Goal: Information Seeking & Learning: Understand process/instructions

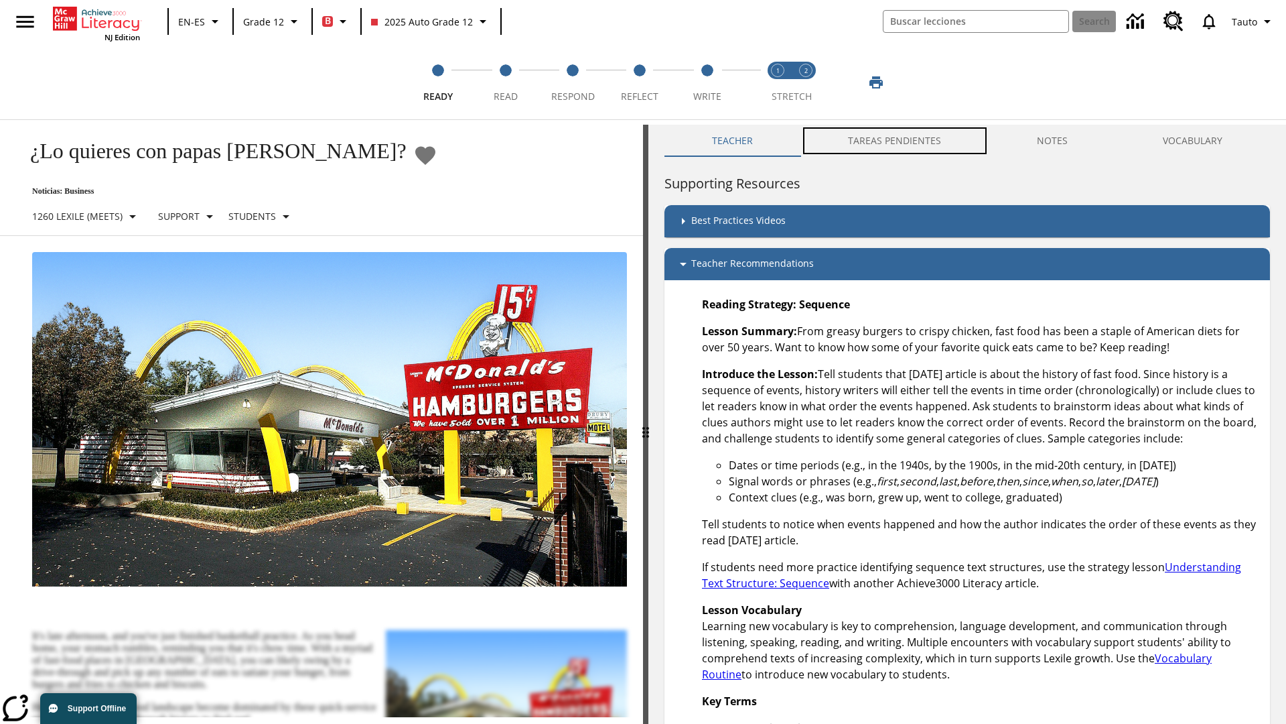
click at [888, 141] on button "TAREAS PENDIENTES" at bounding box center [895, 141] width 188 height 32
click at [896, 141] on button "TAREAS PENDIENTES" at bounding box center [895, 141] width 188 height 32
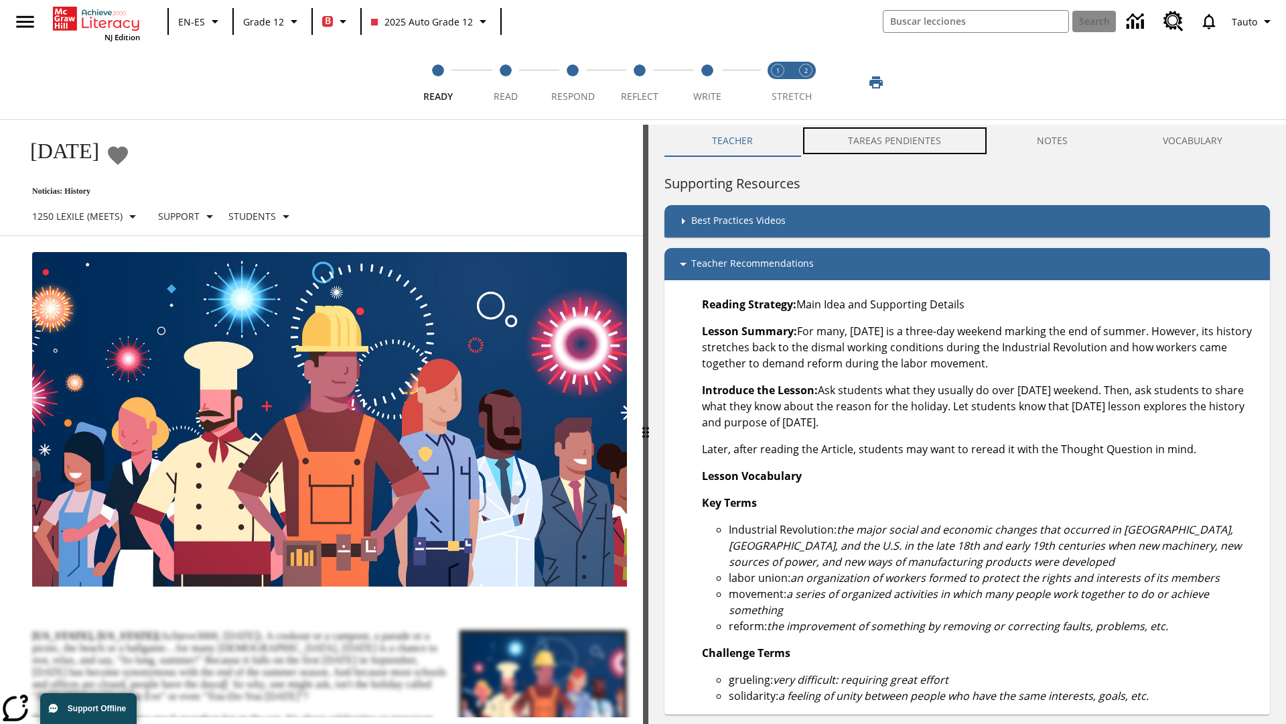
click at [896, 141] on button "TAREAS PENDIENTES" at bounding box center [895, 141] width 188 height 32
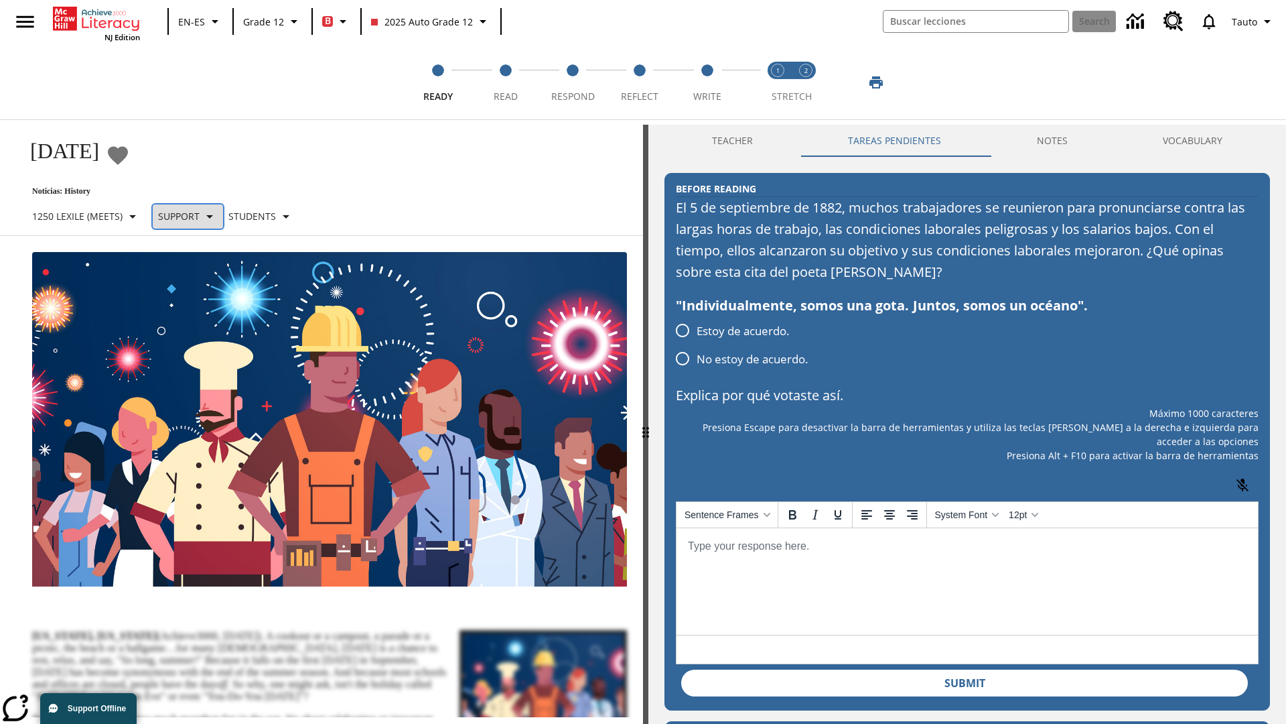
click at [194, 216] on p "Support" at bounding box center [179, 216] width 42 height 14
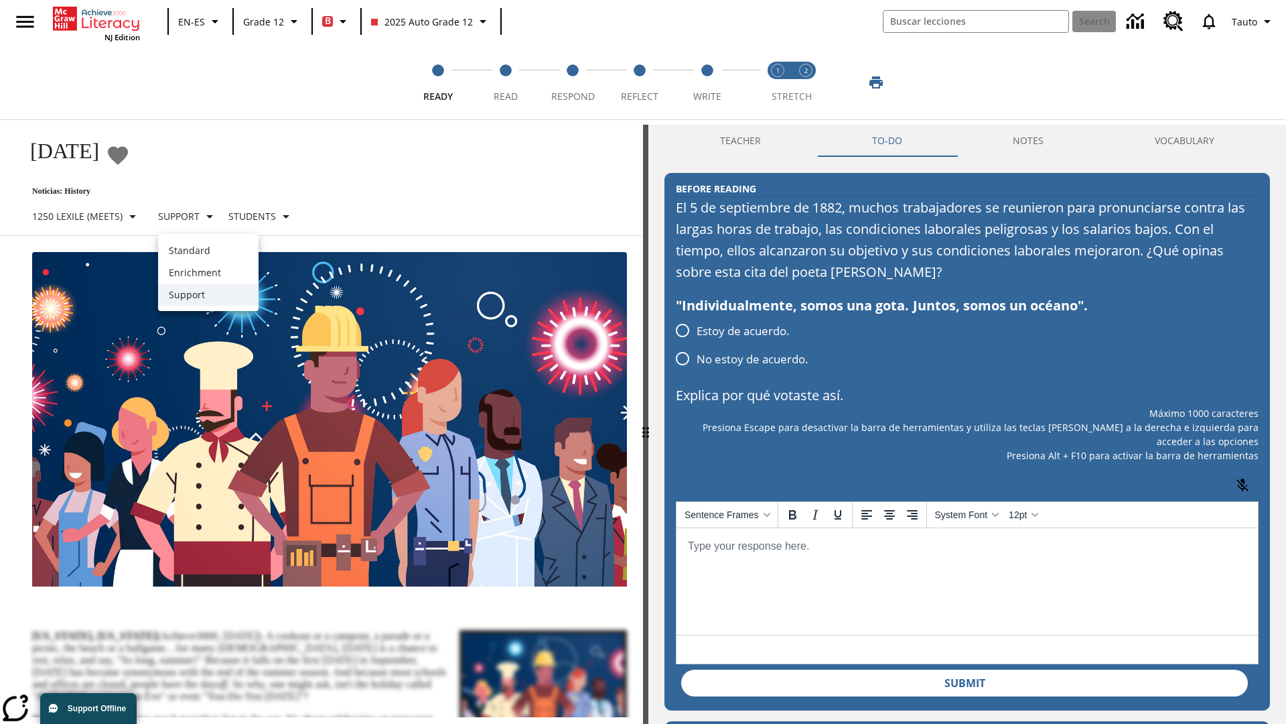
click at [208, 294] on p "Support" at bounding box center [208, 294] width 79 height 14
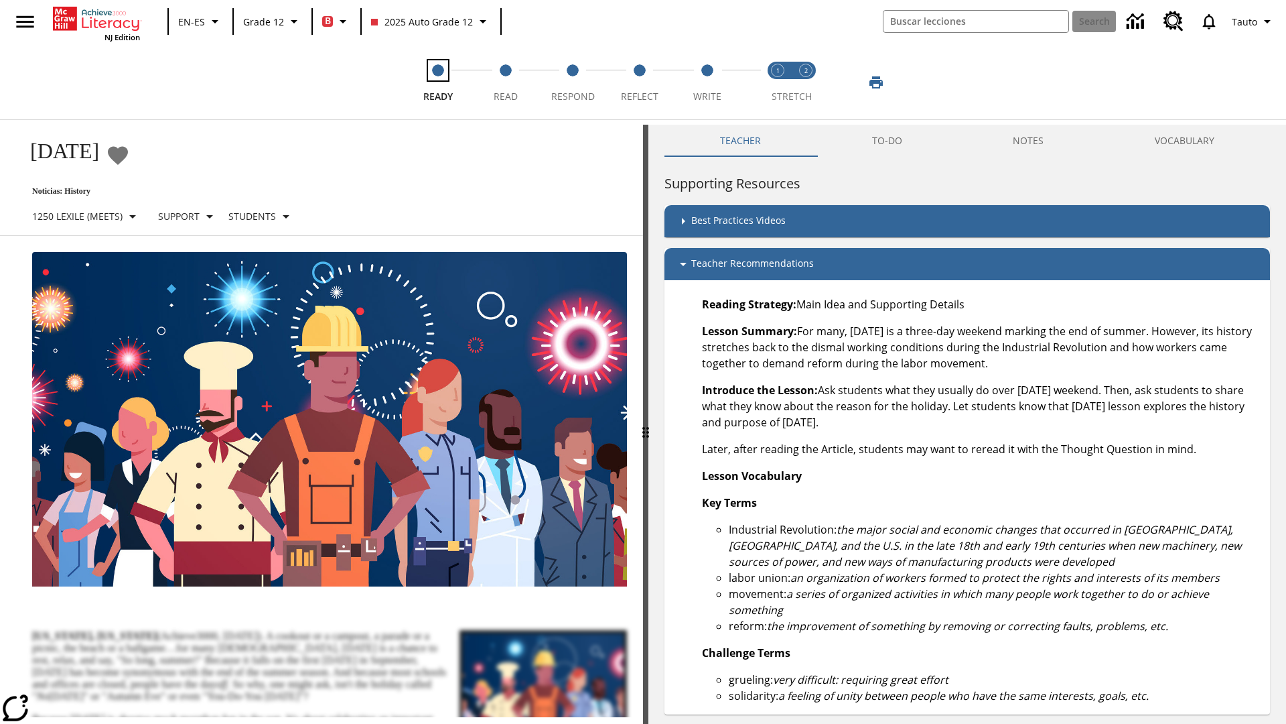
click at [438, 82] on span "Ready" at bounding box center [437, 91] width 29 height 24
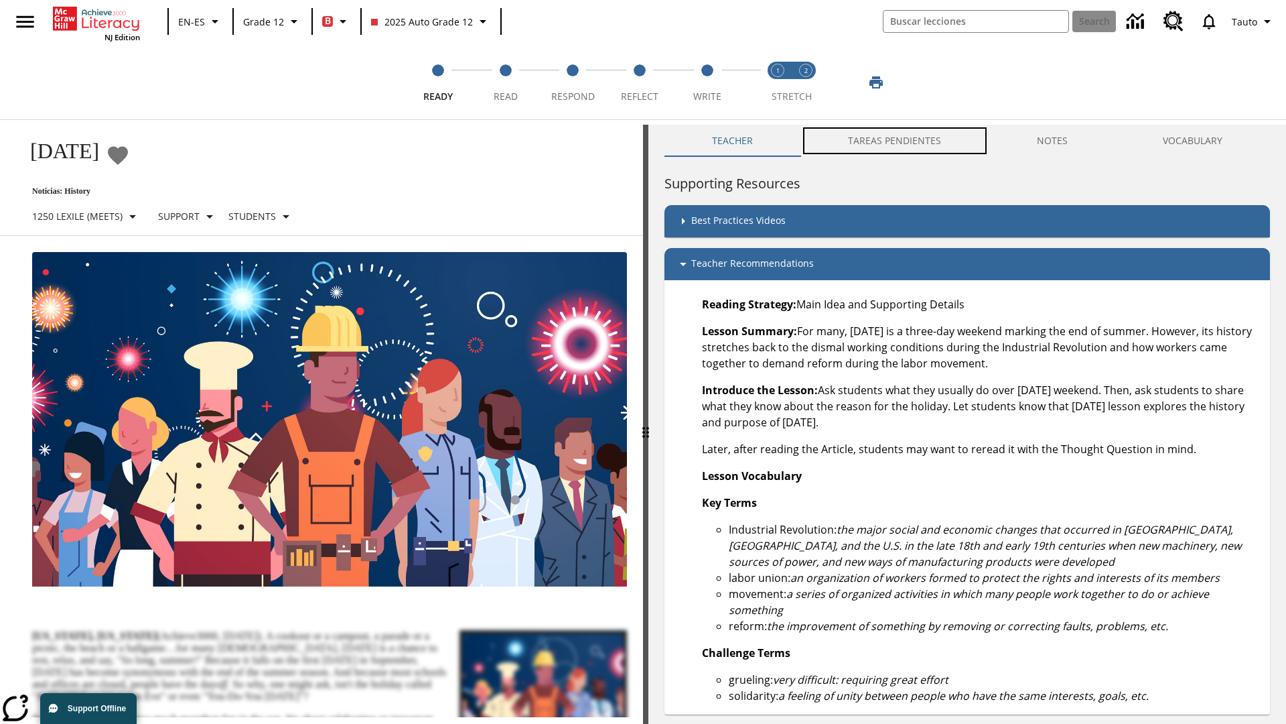
click at [888, 141] on button "TAREAS PENDIENTES" at bounding box center [895, 141] width 188 height 32
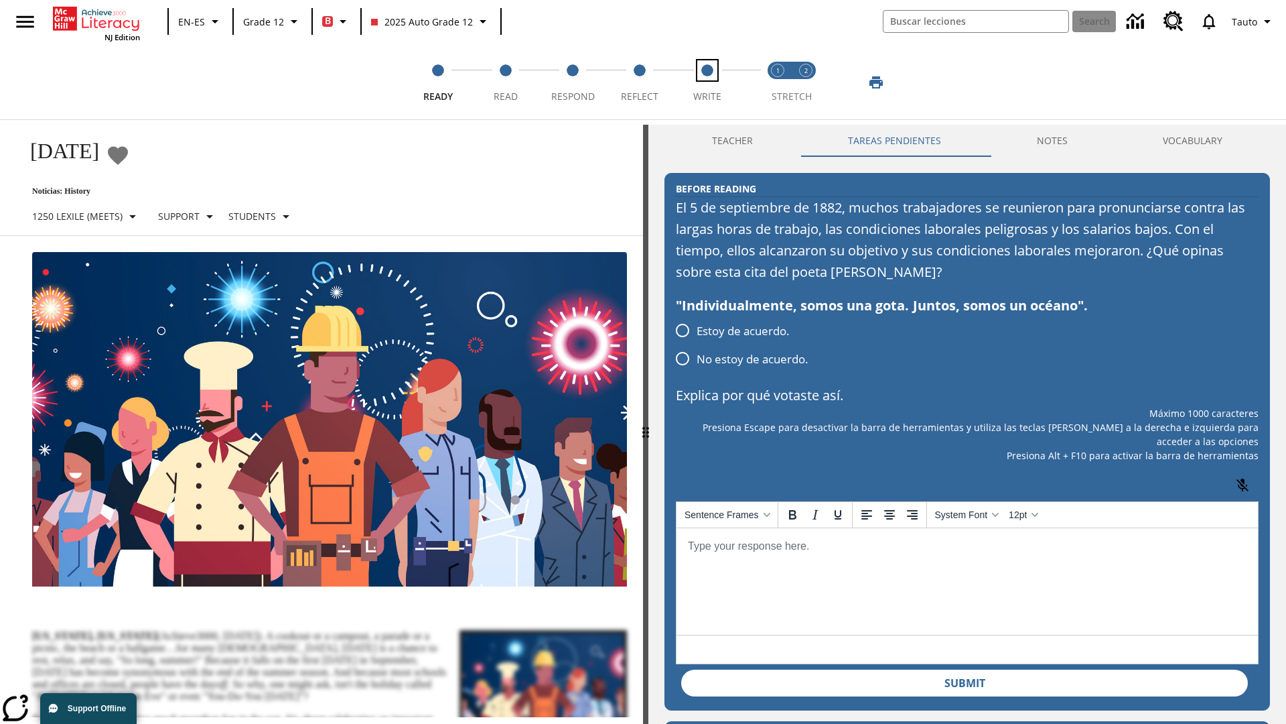
click at [707, 82] on span "Write" at bounding box center [708, 91] width 28 height 24
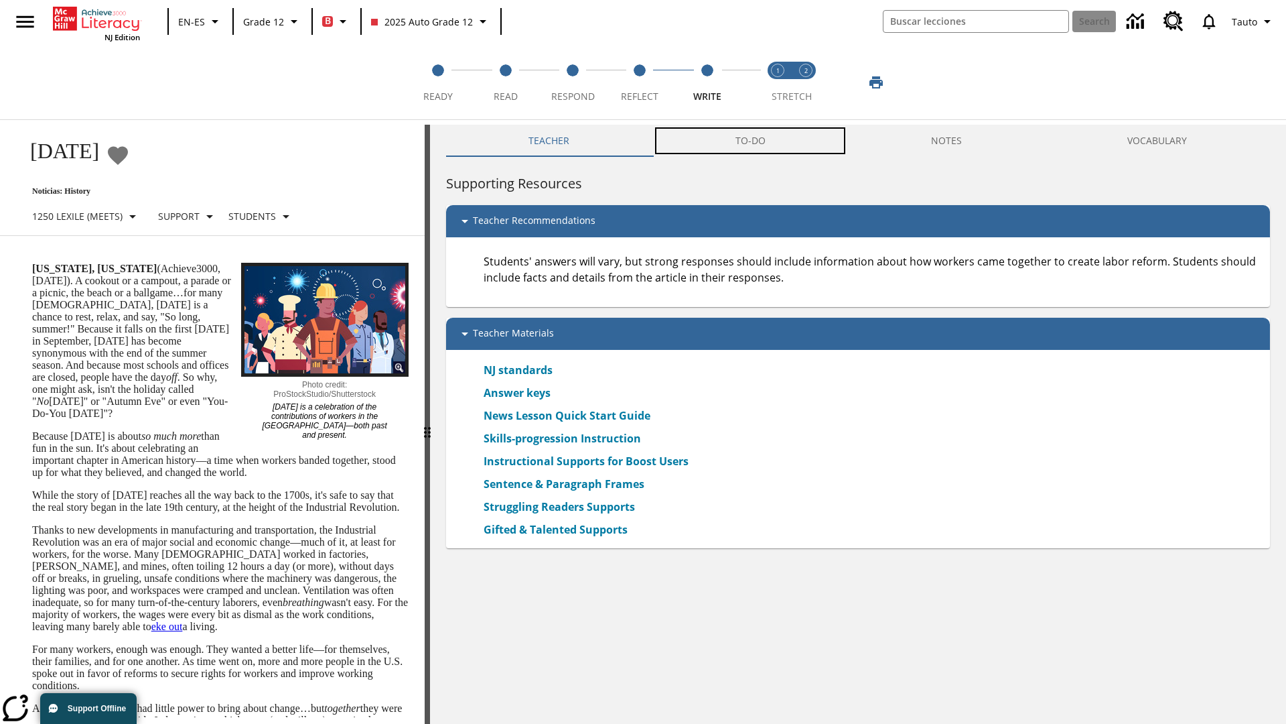
scroll to position [1, 0]
click at [751, 141] on button "TAREAS PENDIENTES" at bounding box center [758, 140] width 243 height 32
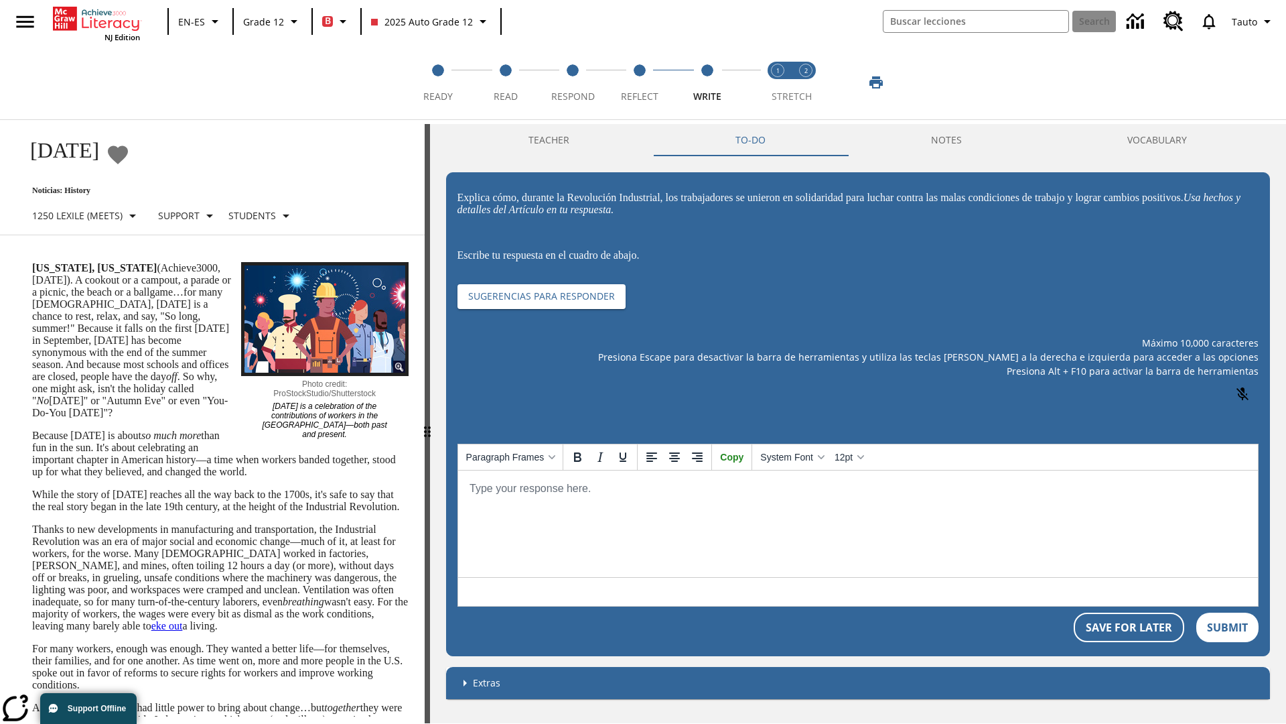
scroll to position [0, 0]
